Goal: Task Accomplishment & Management: Complete application form

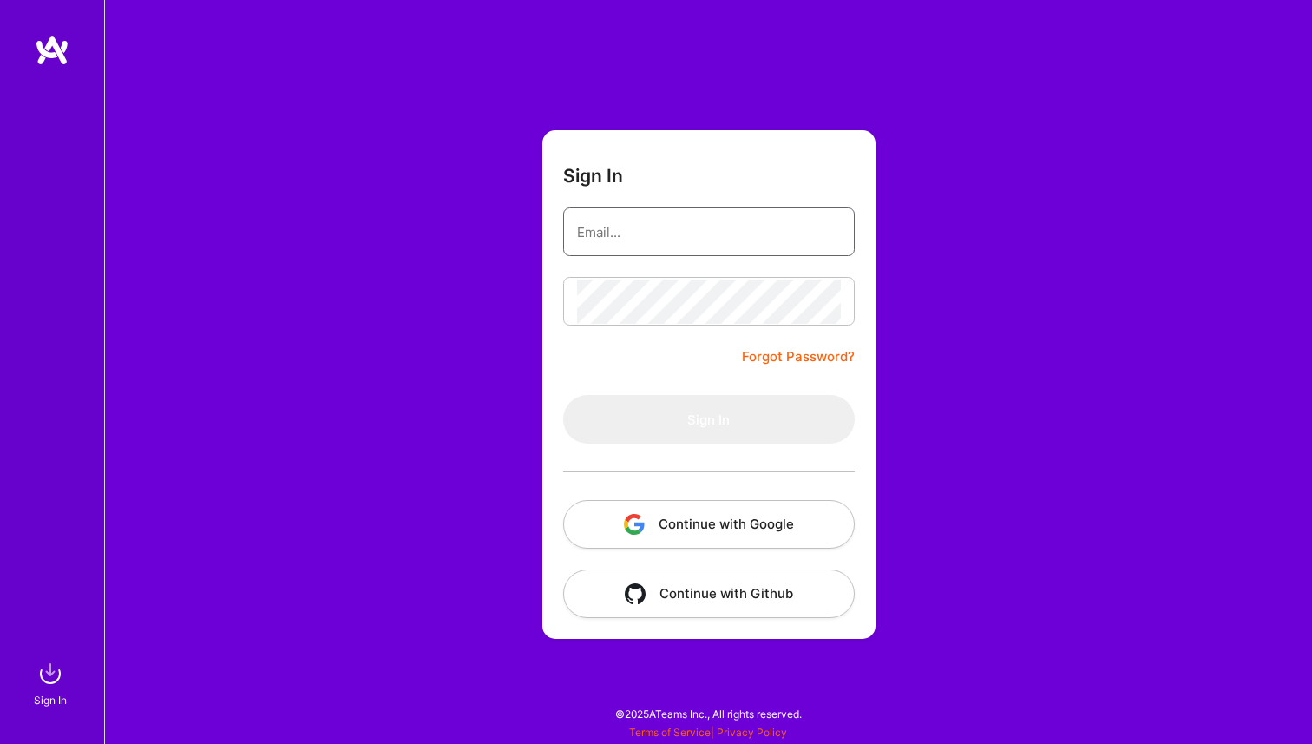
type input "[EMAIL_ADDRESS][DOMAIN_NAME]"
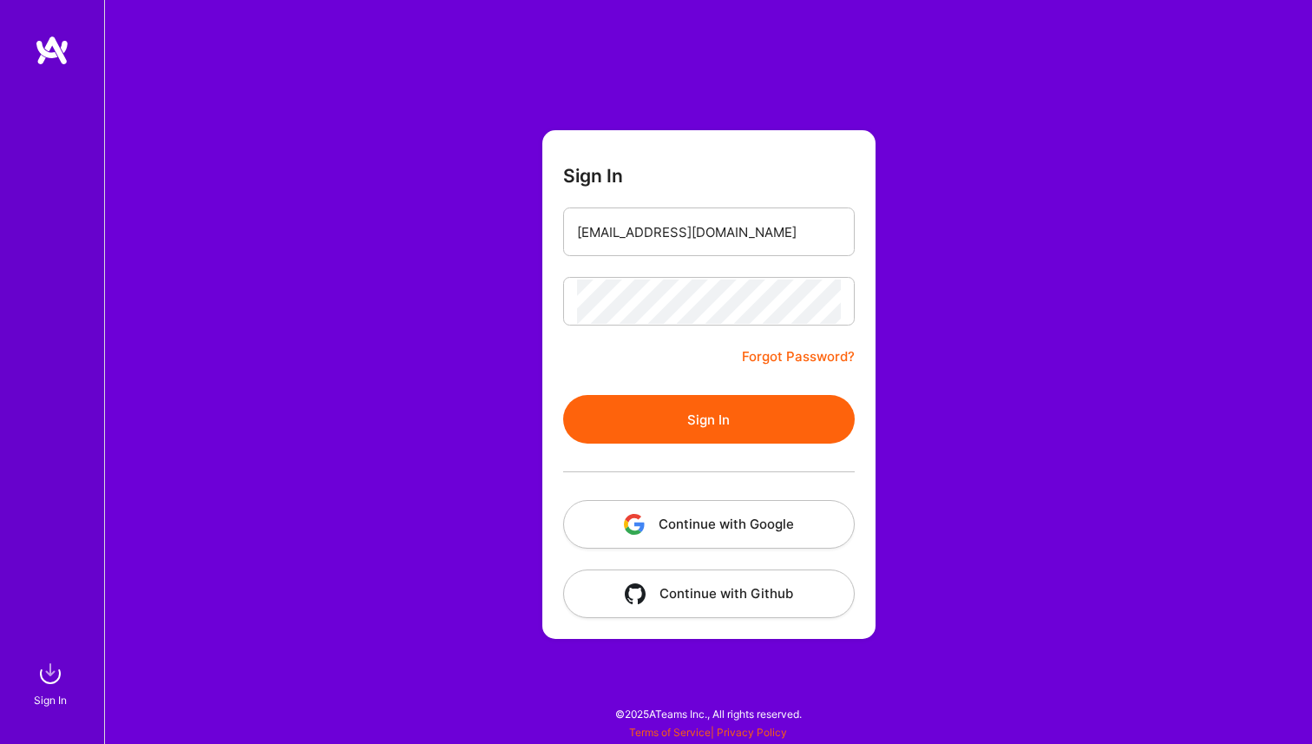
click at [714, 369] on form "Sign In [EMAIL_ADDRESS][DOMAIN_NAME] Forgot Password? Sign In Continue with Goo…" at bounding box center [709, 384] width 333 height 509
click at [720, 418] on button "Sign In" at bounding box center [709, 419] width 292 height 49
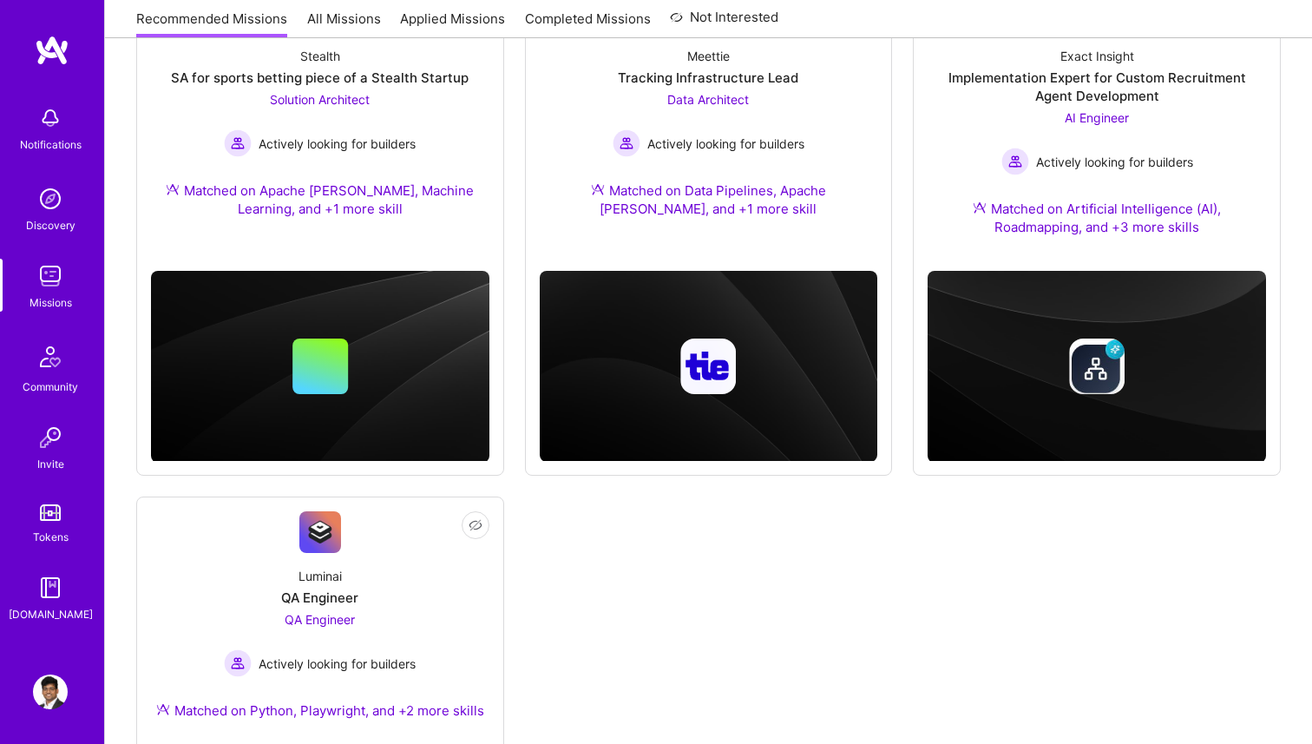
scroll to position [573, 0]
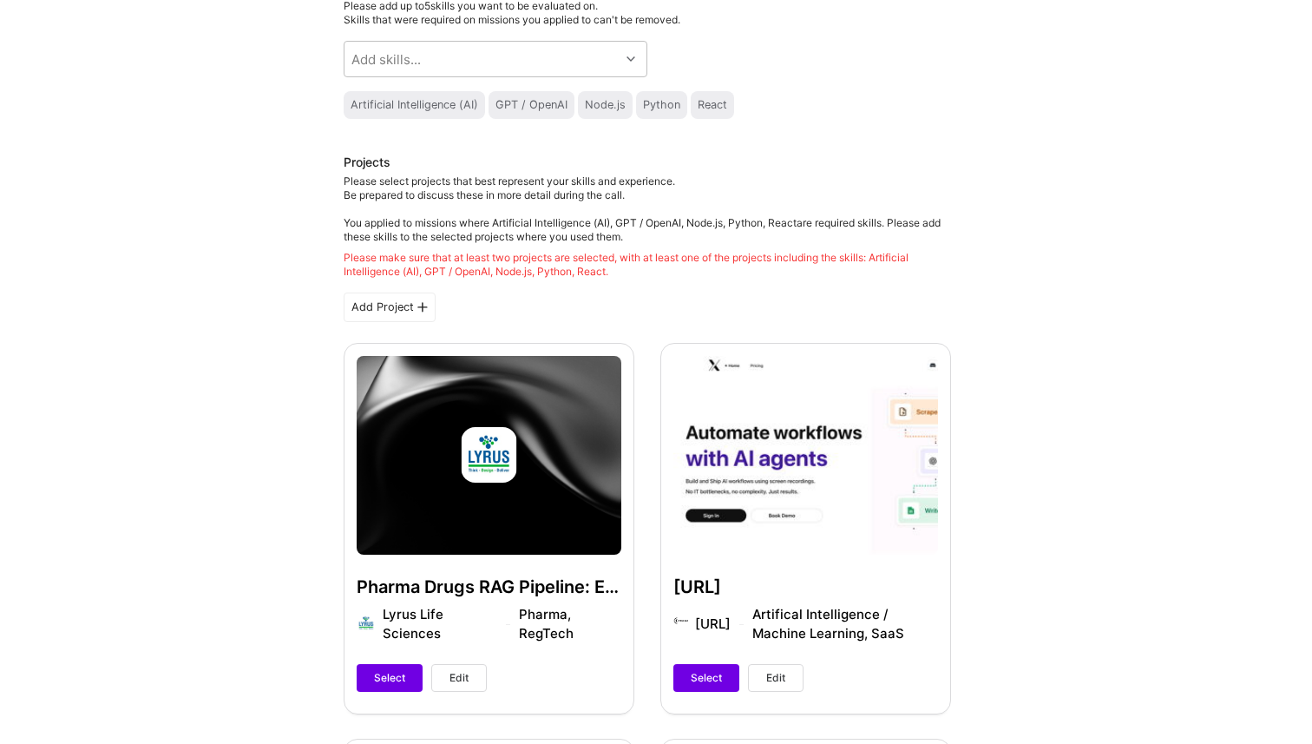
scroll to position [214, 0]
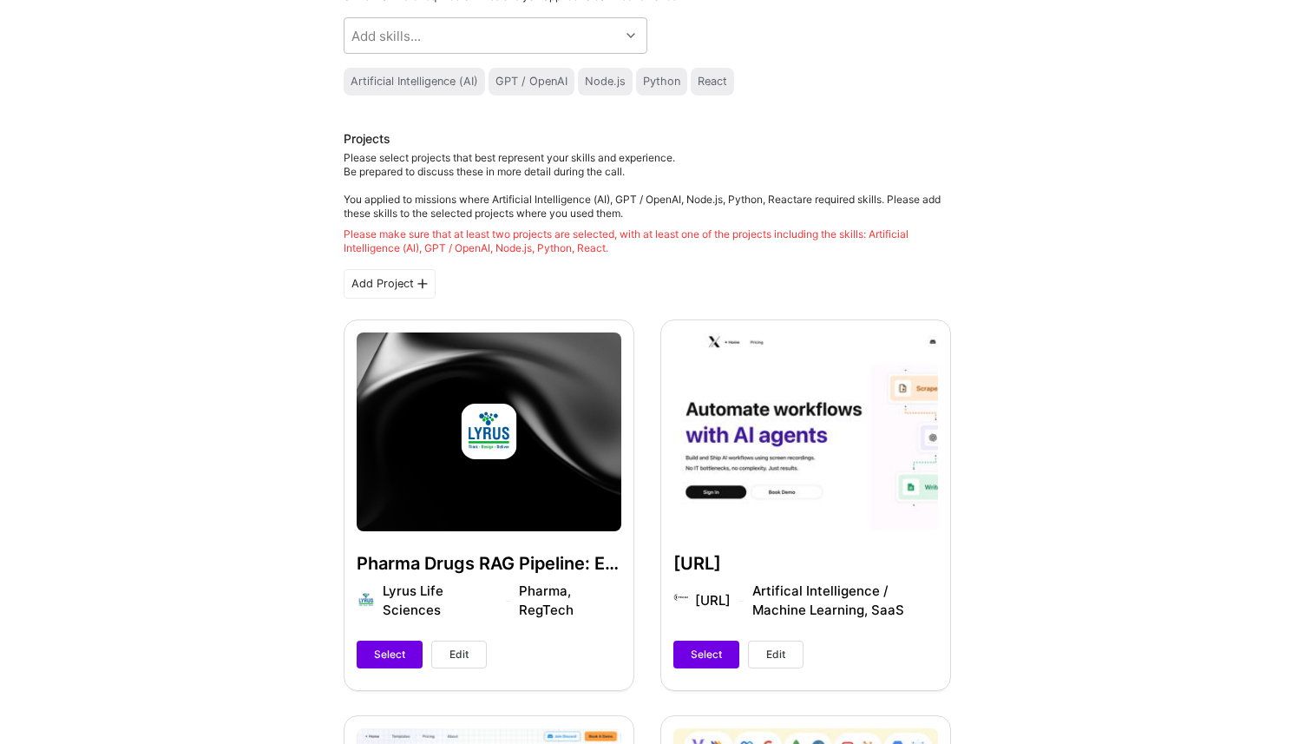
click at [593, 561] on div "Pharma Drugs RAG Pipeline: Enhancing Regulatory Compliance with AI Lyrus Life S…" at bounding box center [489, 504] width 291 height 370
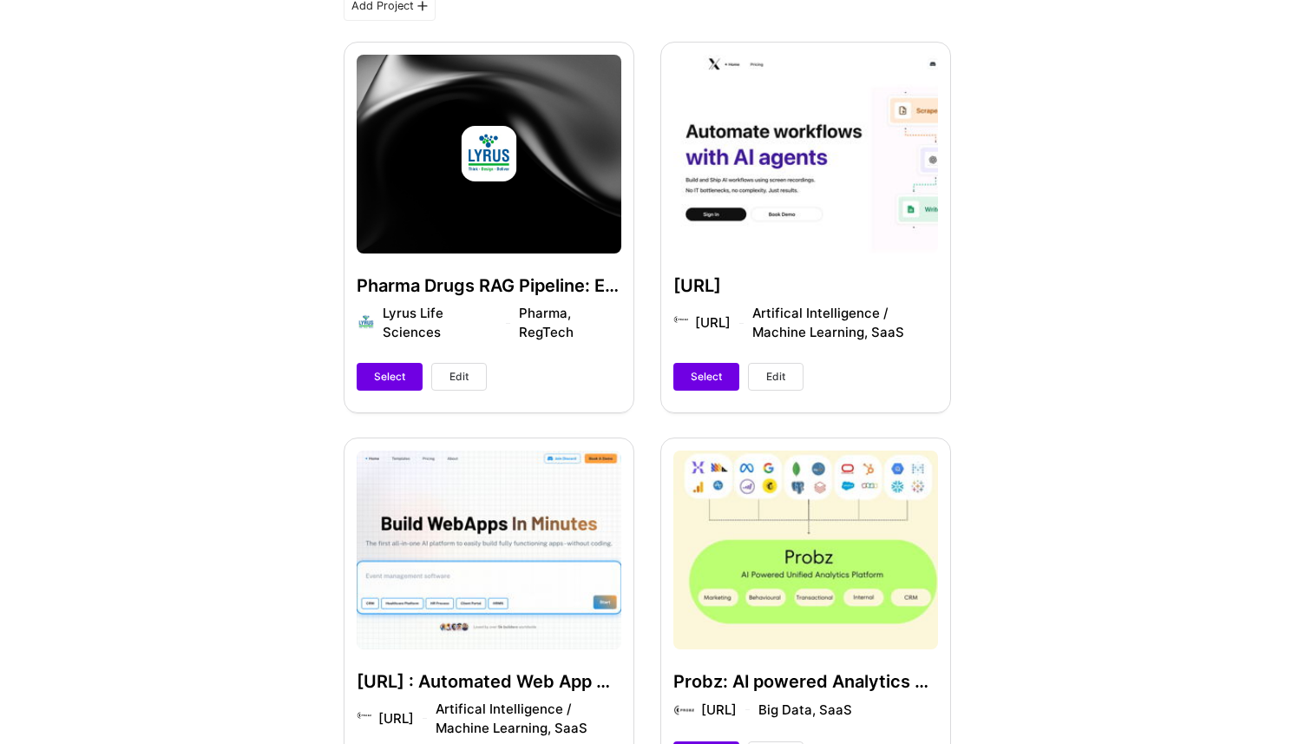
scroll to position [644, 0]
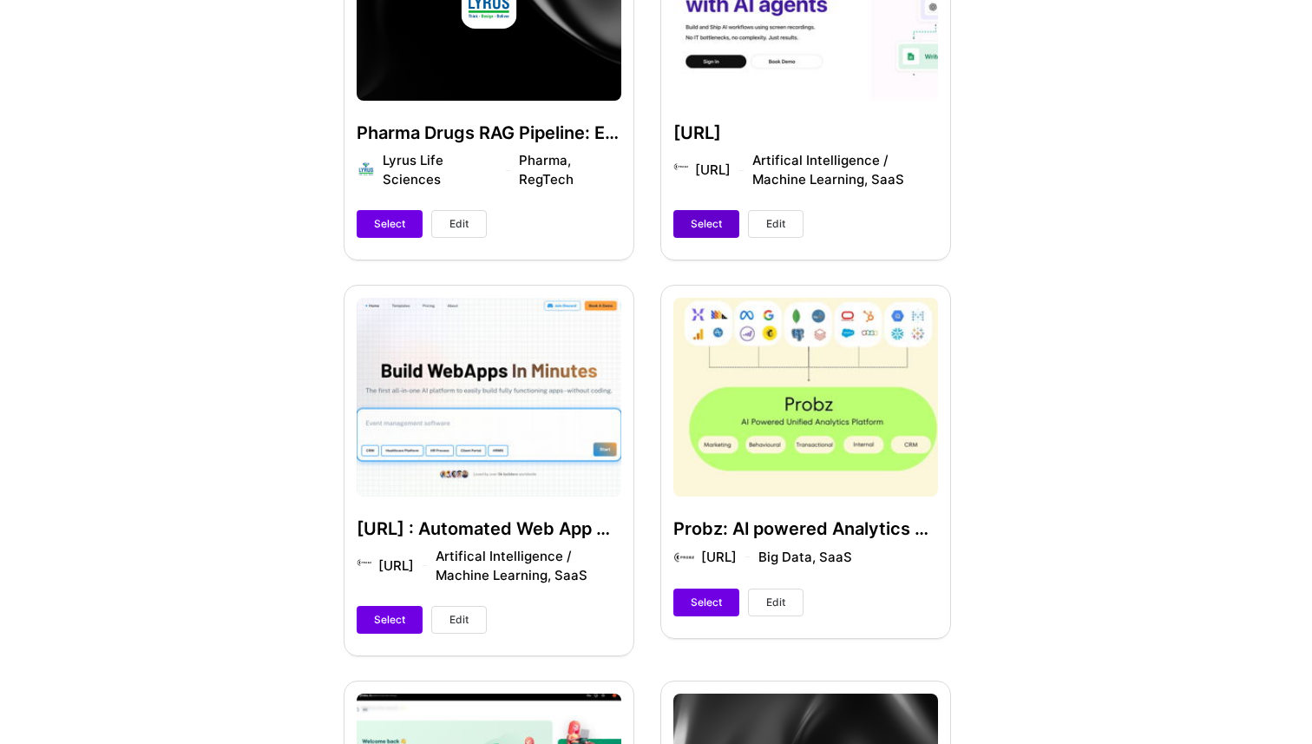
click at [700, 226] on span "Select" at bounding box center [706, 224] width 31 height 16
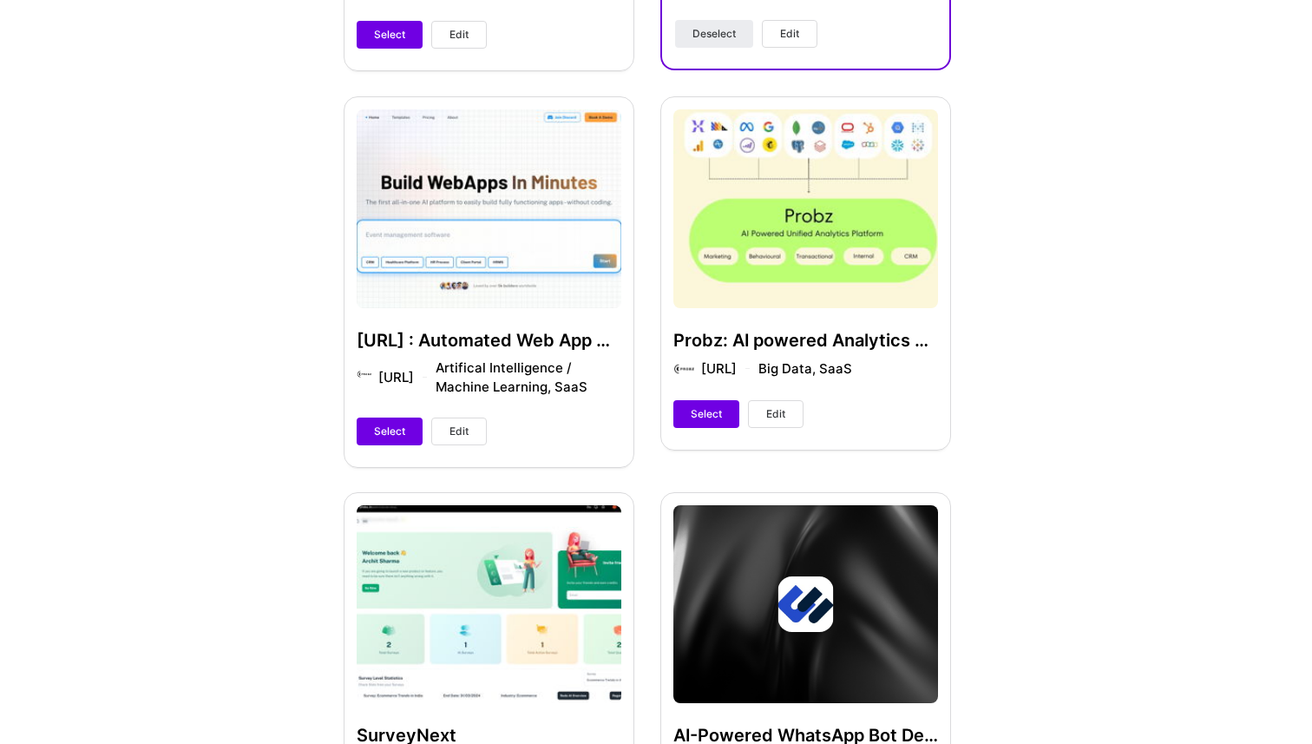
scroll to position [838, 0]
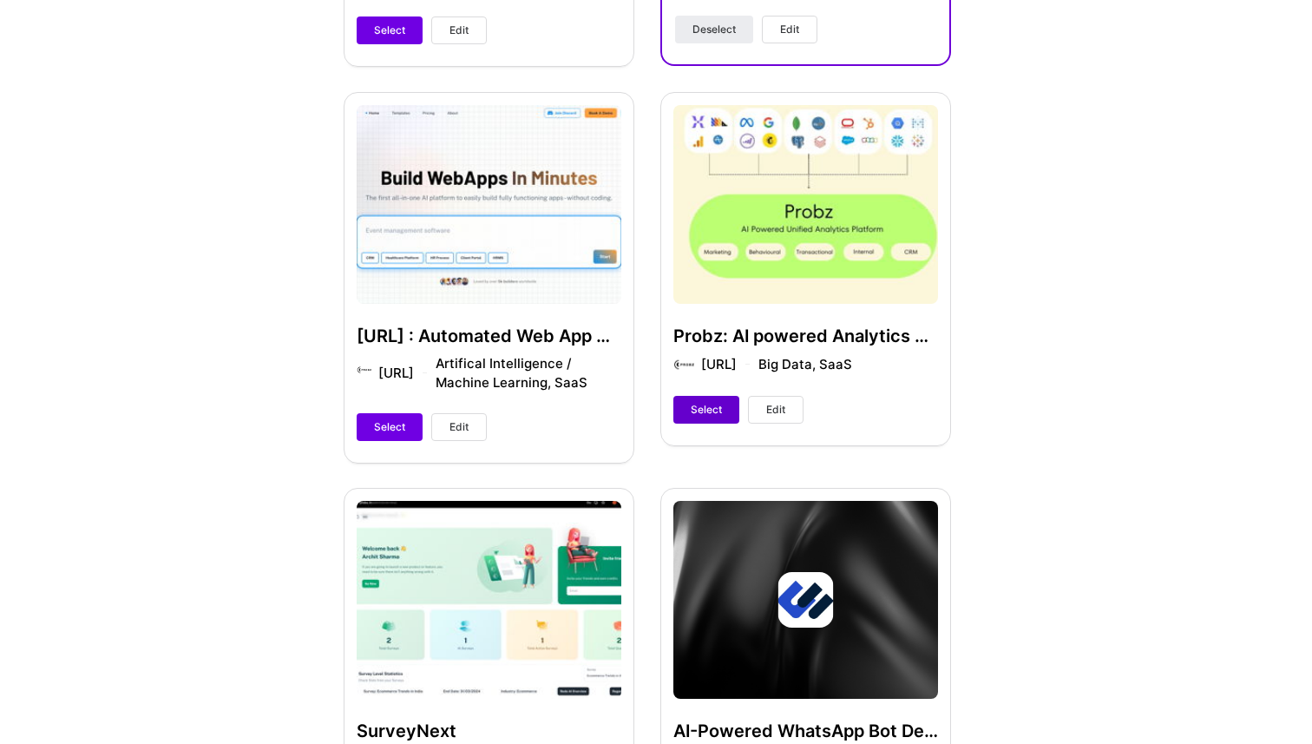
click at [694, 403] on span "Select" at bounding box center [706, 410] width 31 height 16
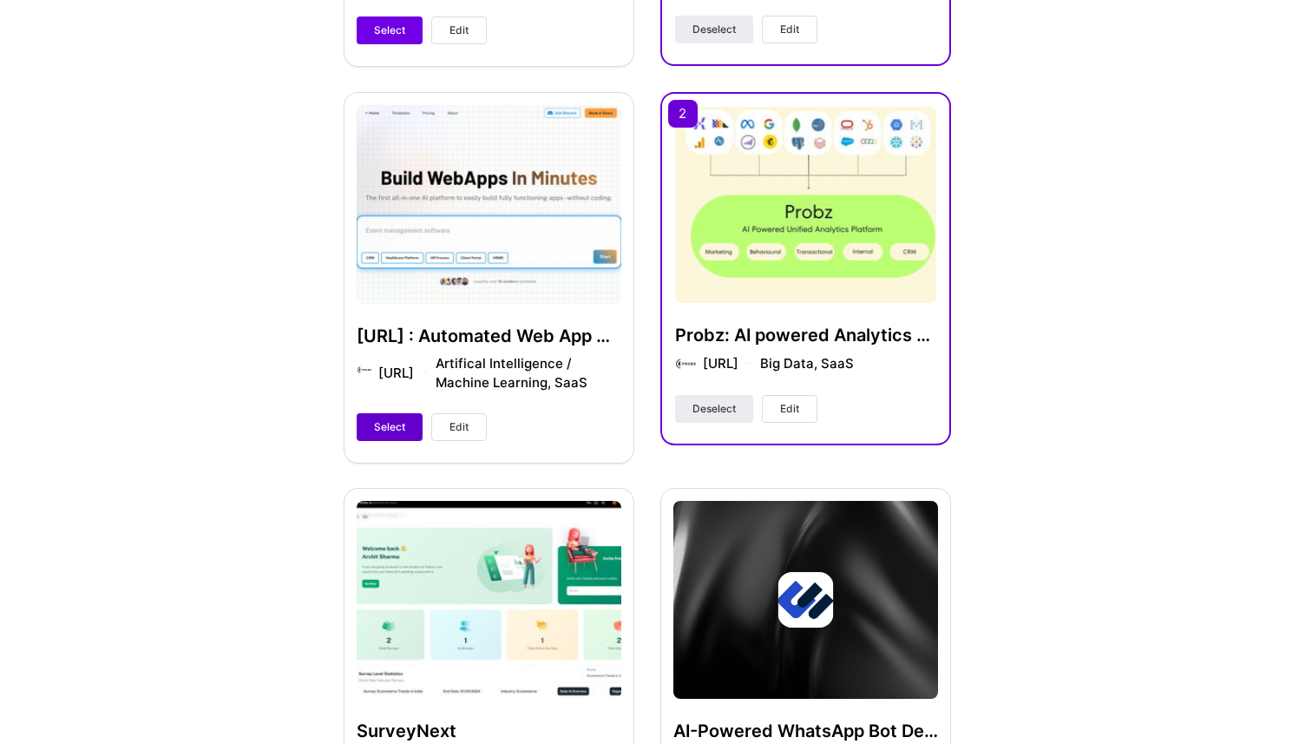
click at [398, 425] on span "Select" at bounding box center [389, 427] width 31 height 16
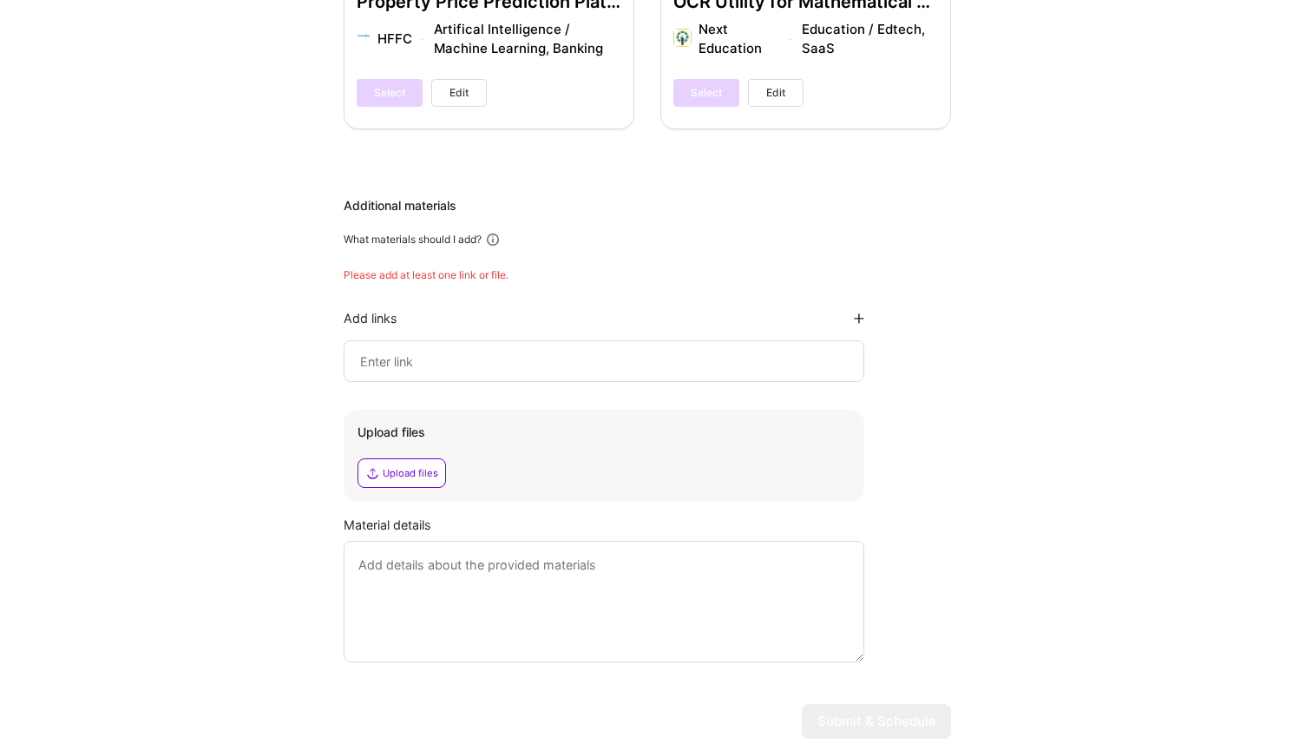
scroll to position [3616, 0]
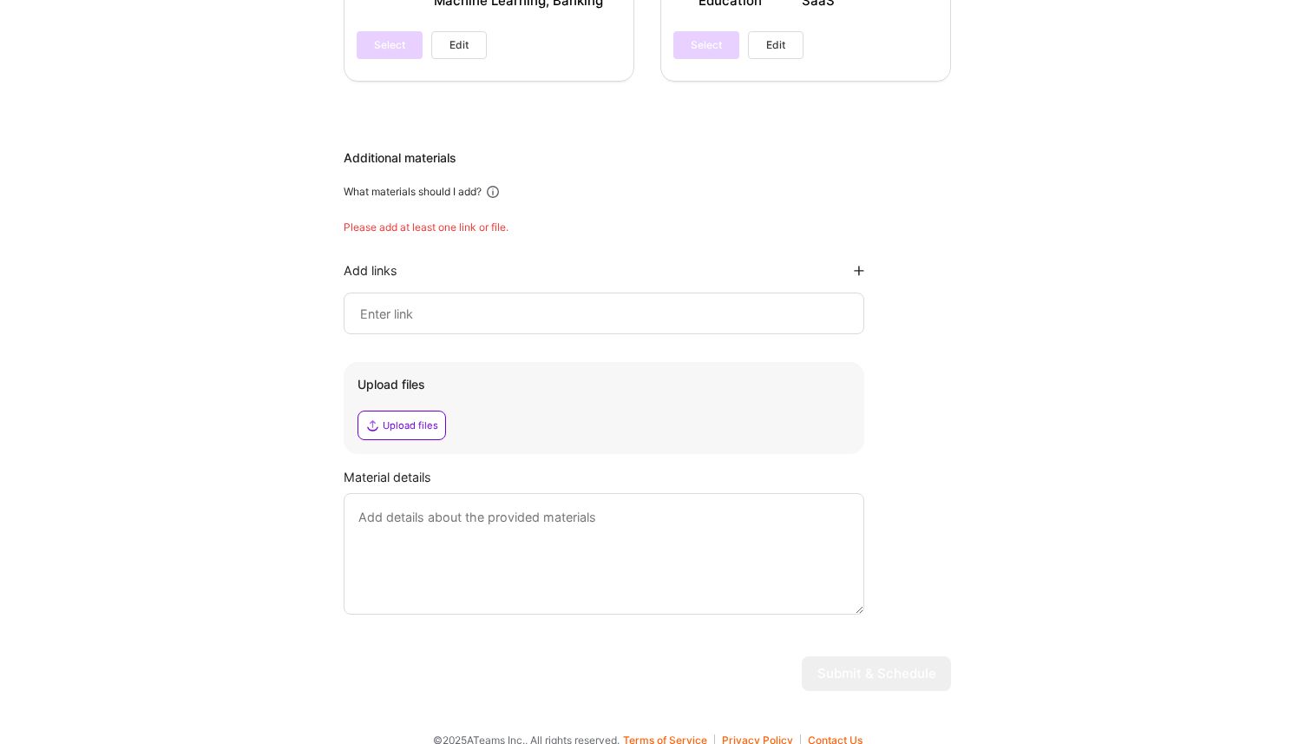
click at [432, 303] on input at bounding box center [603, 313] width 491 height 21
click at [496, 234] on div "Additional materials What materials should I add? Please add at least one link …" at bounding box center [648, 381] width 608 height 465
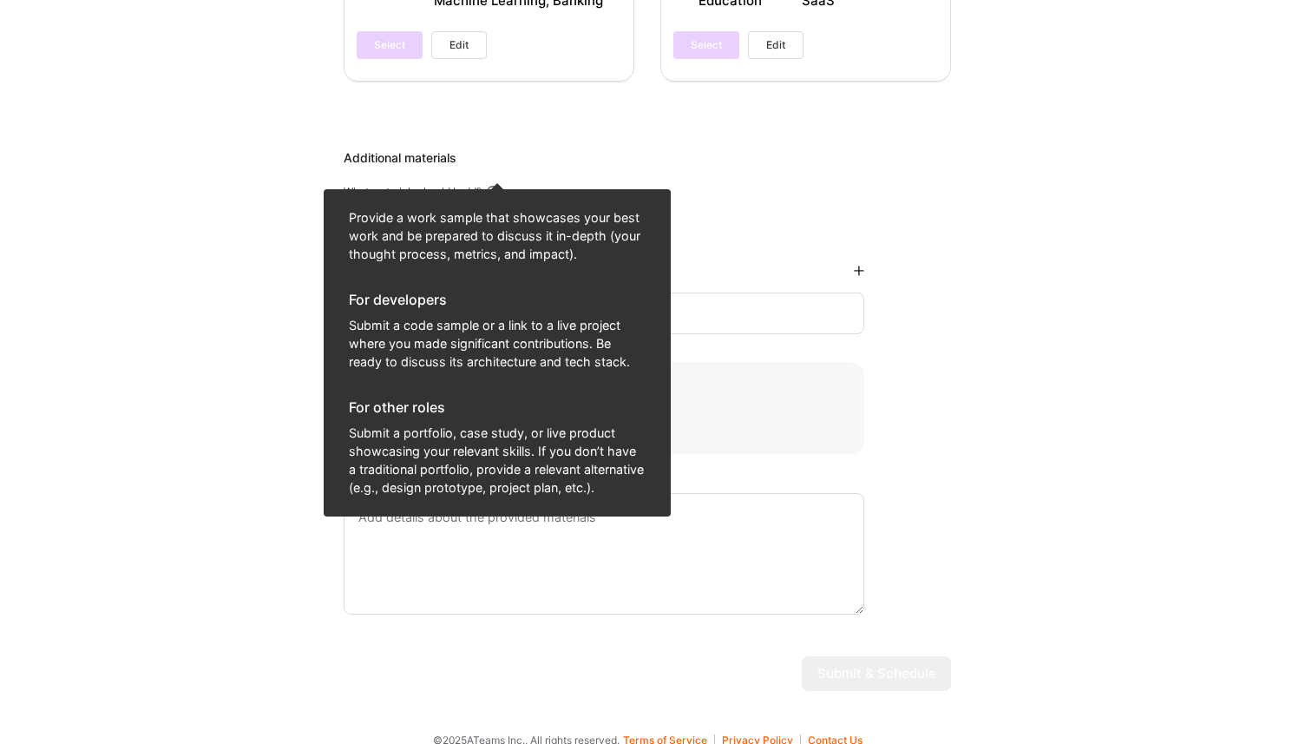
click at [498, 184] on icon at bounding box center [493, 192] width 16 height 16
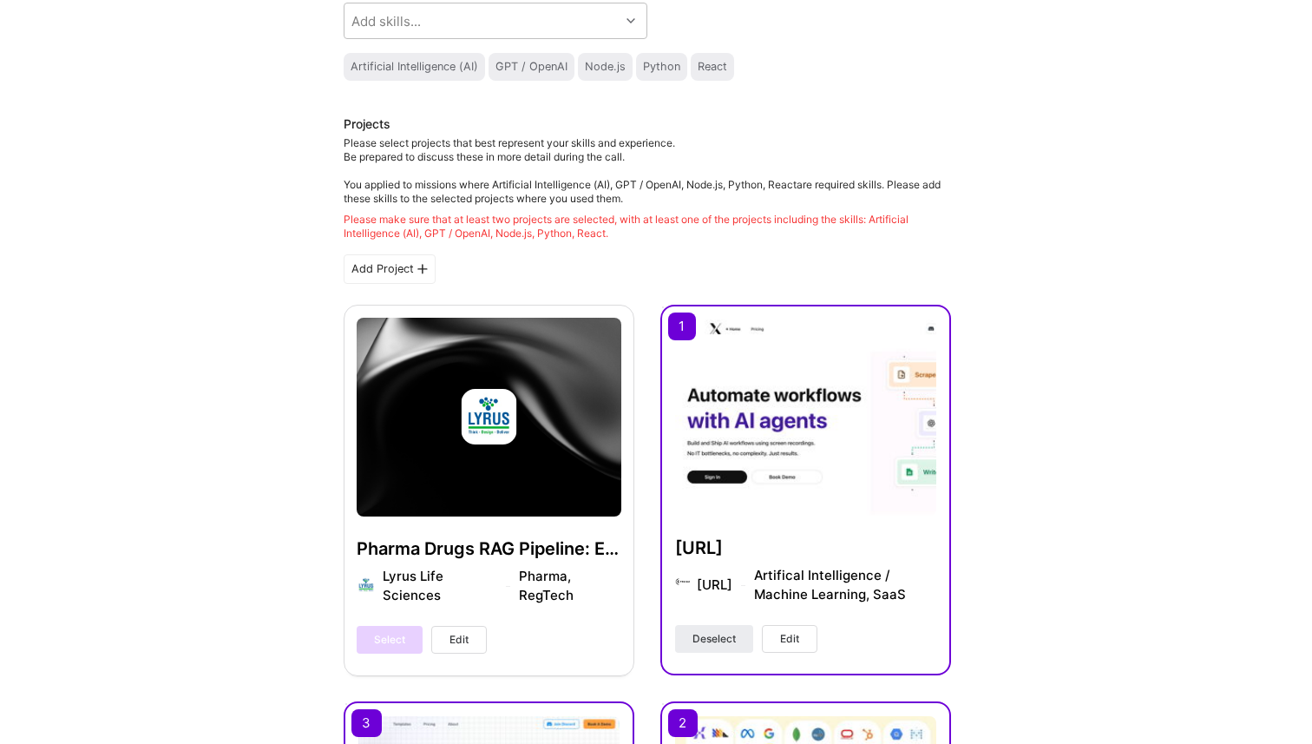
scroll to position [0, 0]
